Goal: Information Seeking & Learning: Learn about a topic

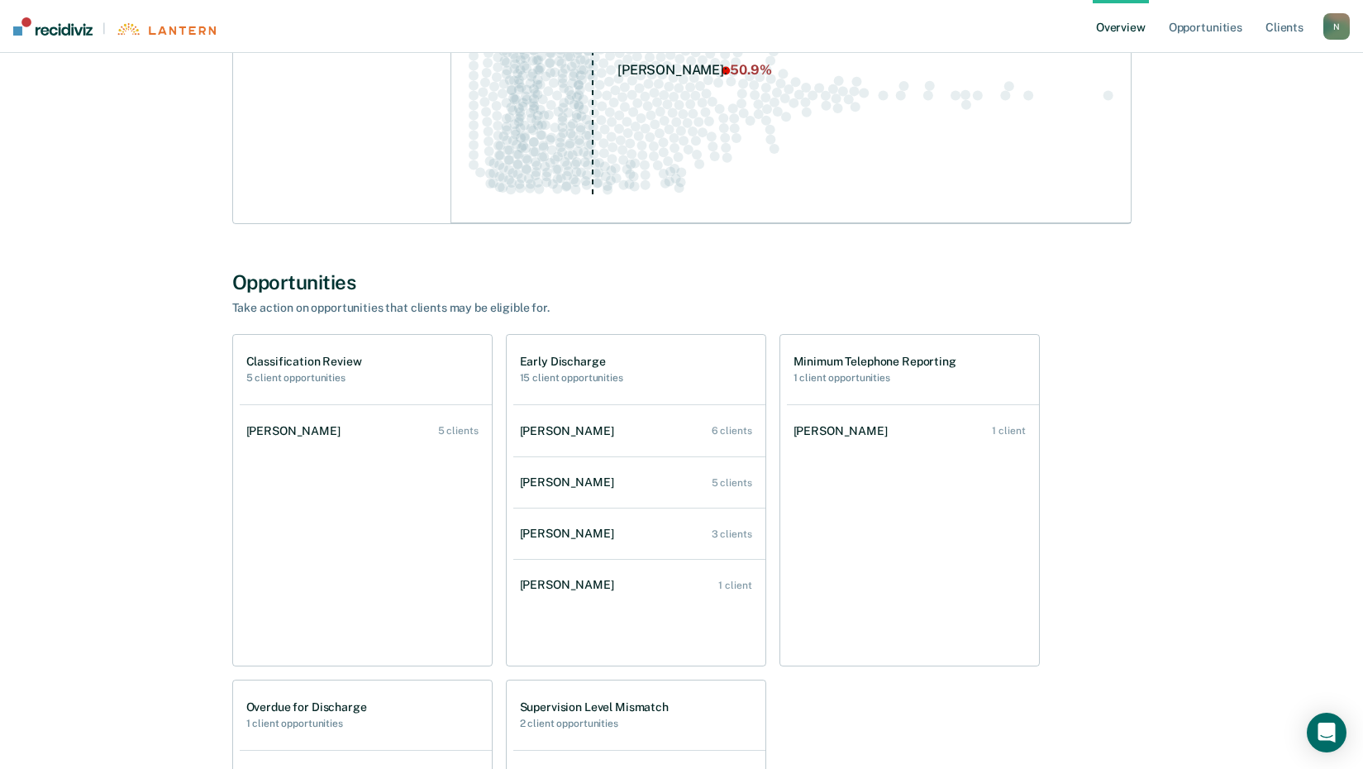
scroll to position [661, 0]
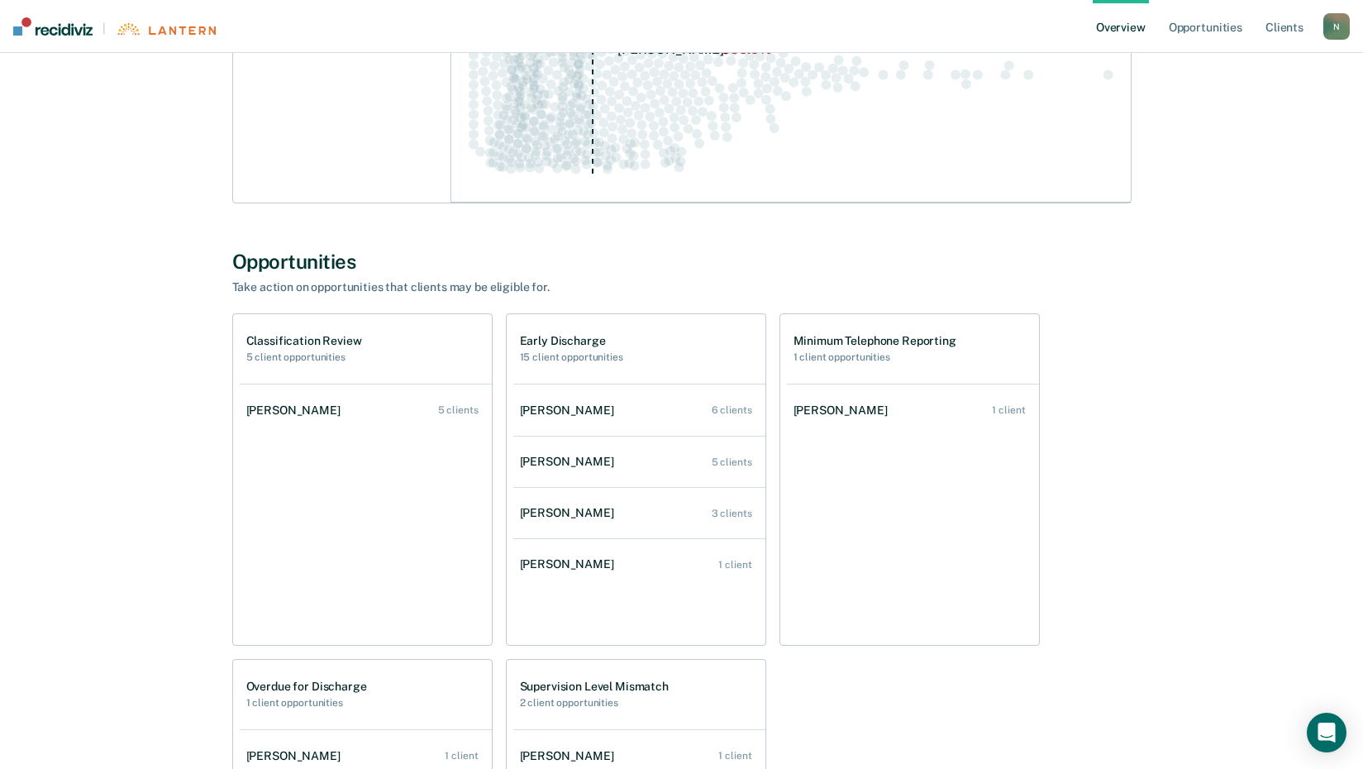
click at [621, 408] on div "[PERSON_NAME]" at bounding box center [570, 410] width 101 height 14
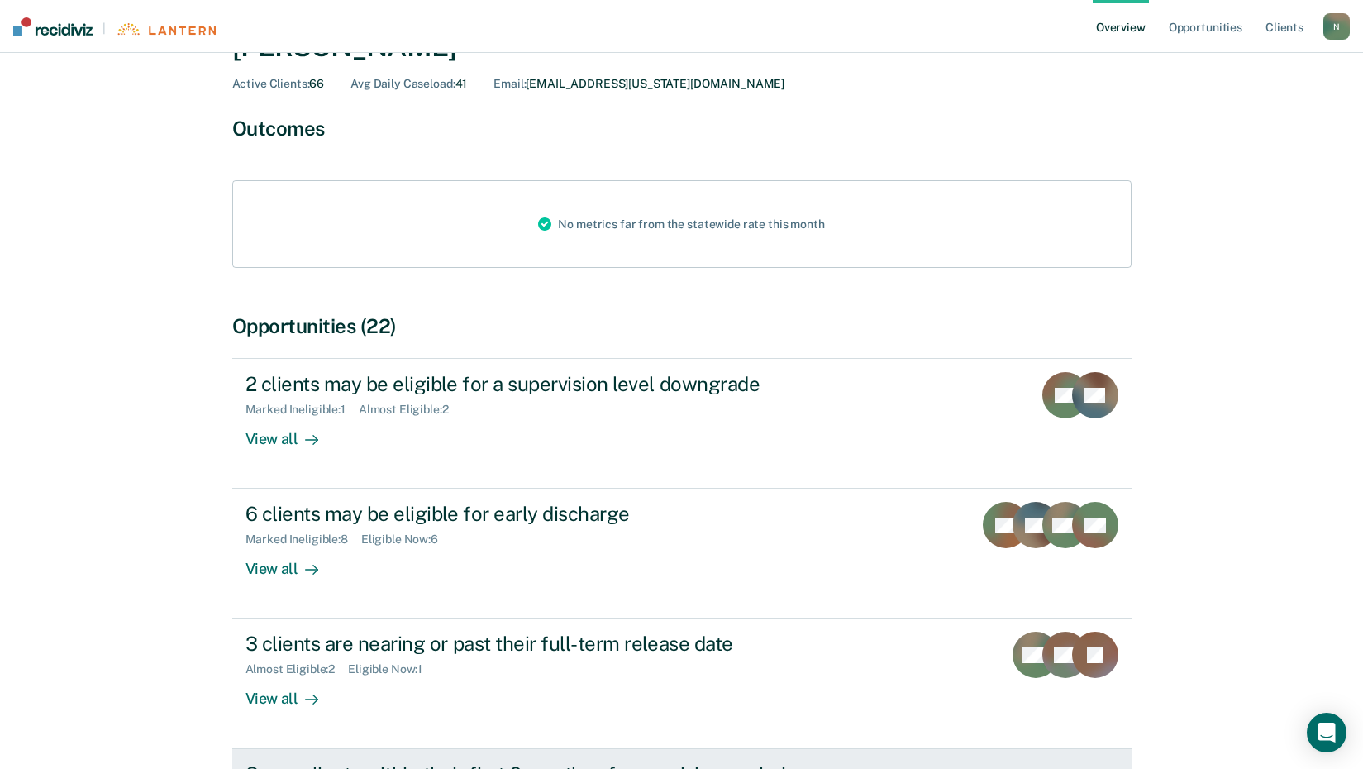
scroll to position [310, 0]
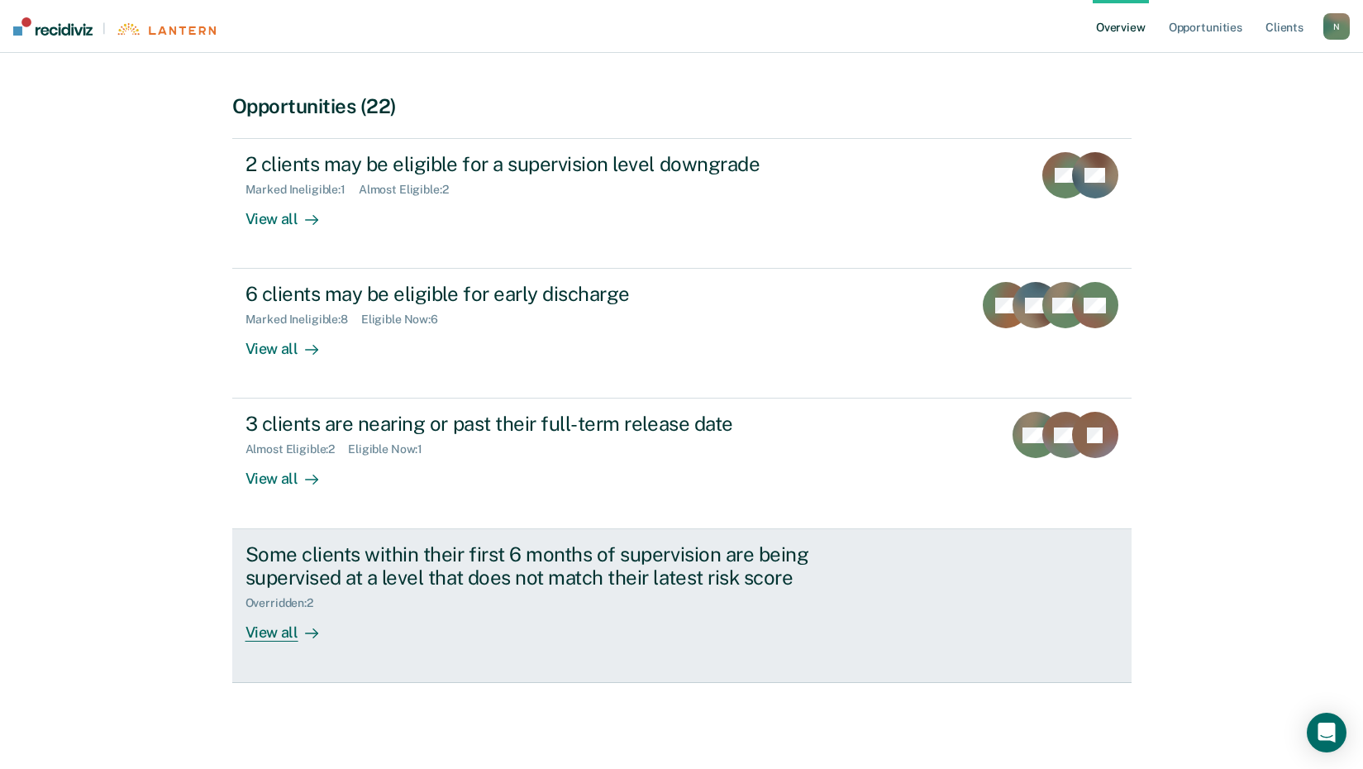
click at [277, 641] on div "View all" at bounding box center [291, 626] width 93 height 32
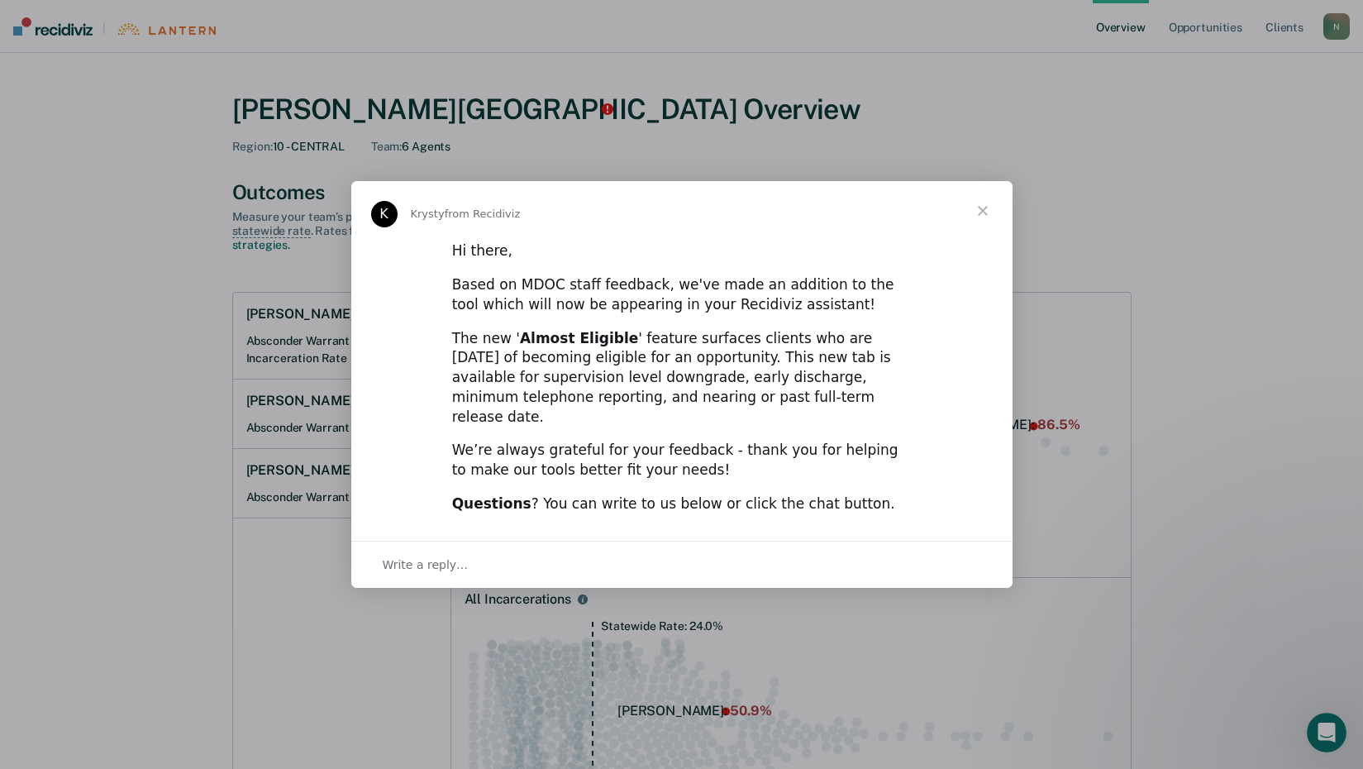
click at [985, 227] on span "Close" at bounding box center [983, 211] width 60 height 60
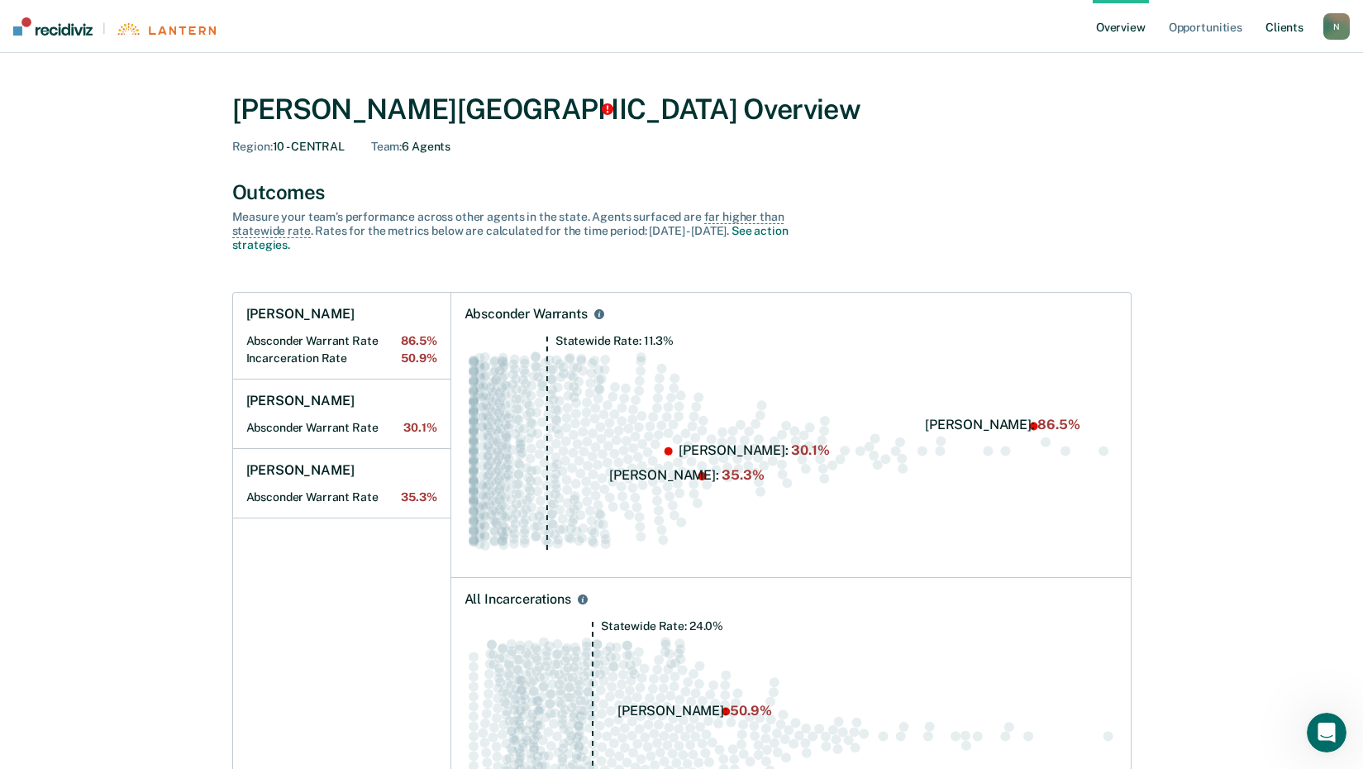
click at [1283, 22] on link "Client s" at bounding box center [1284, 26] width 45 height 53
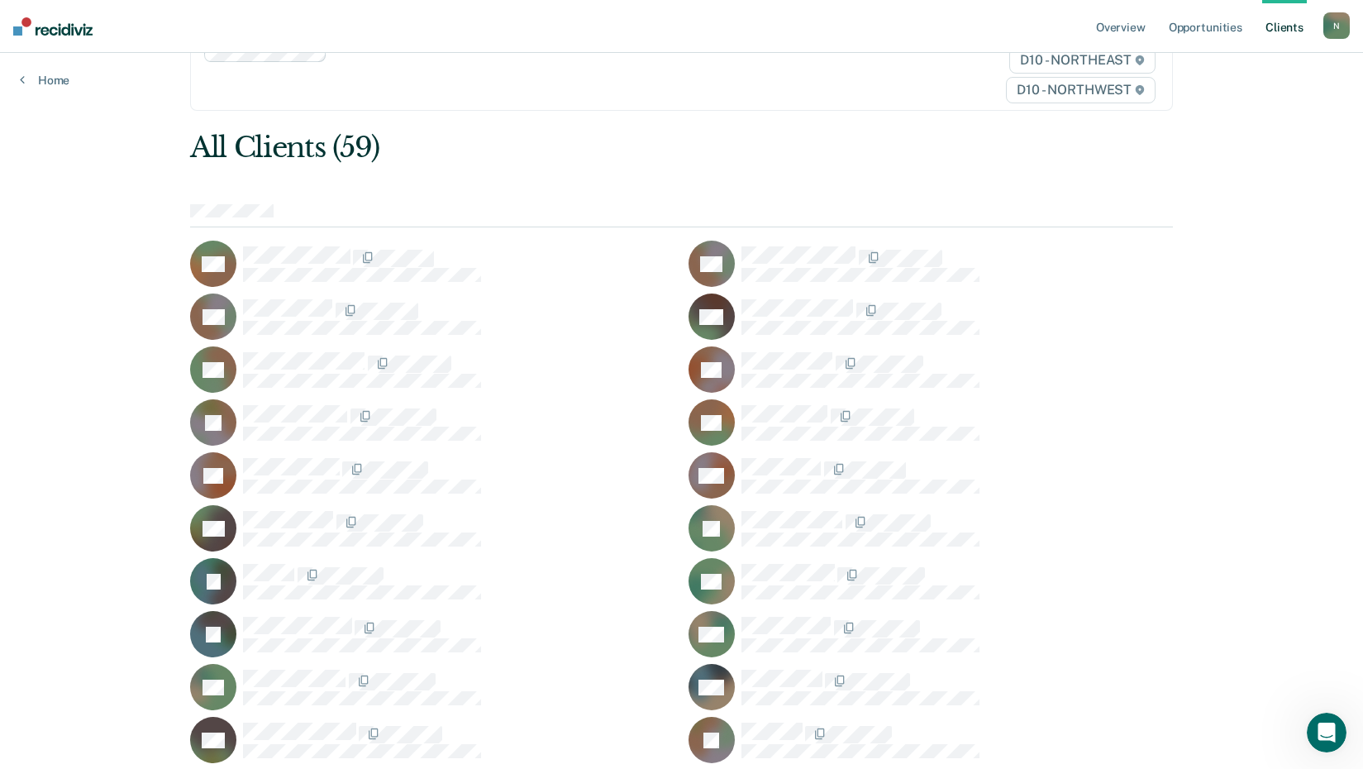
scroll to position [49, 0]
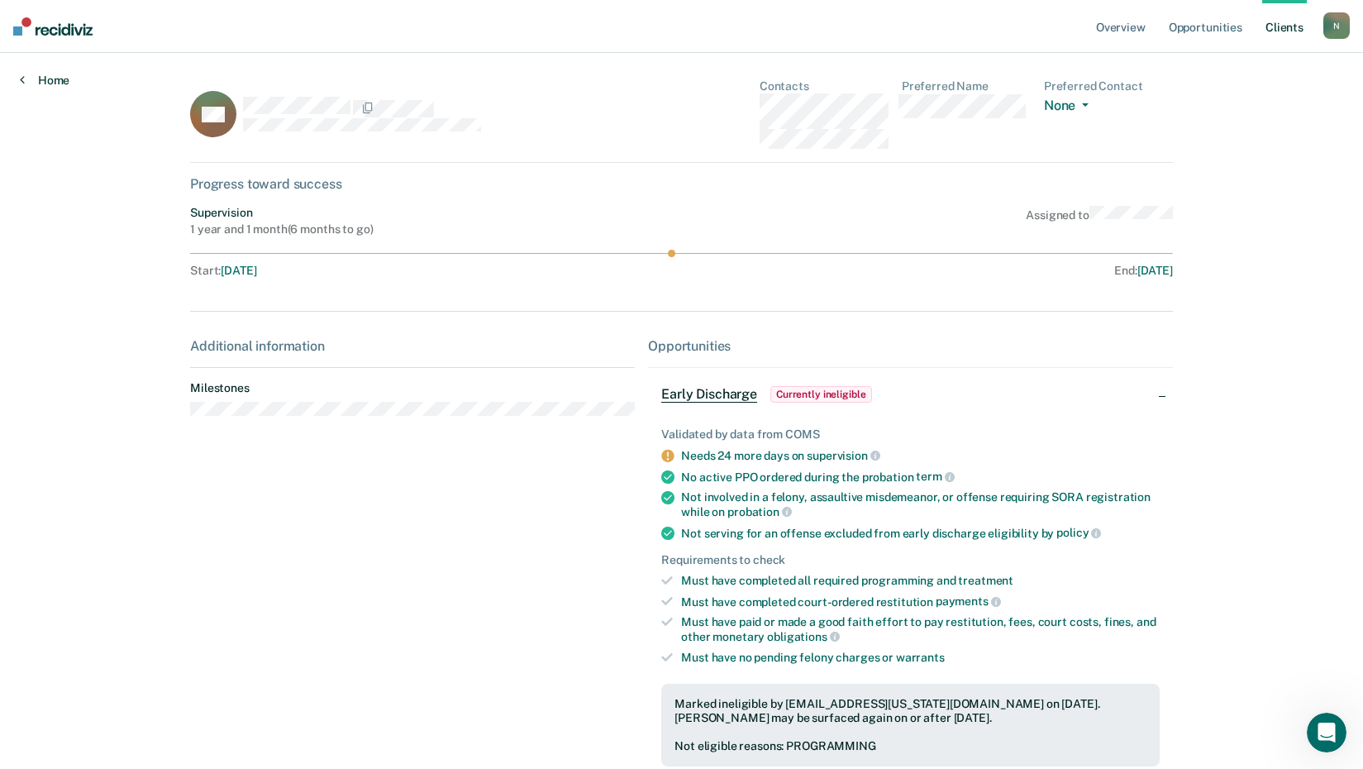
click at [21, 83] on icon at bounding box center [22, 79] width 5 height 13
